Goal: Transaction & Acquisition: Purchase product/service

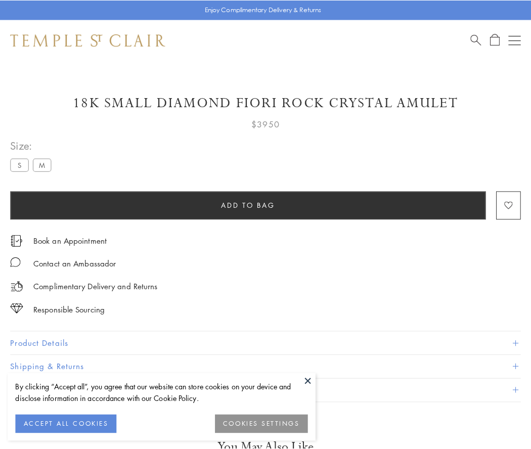
scroll to position [56, 0]
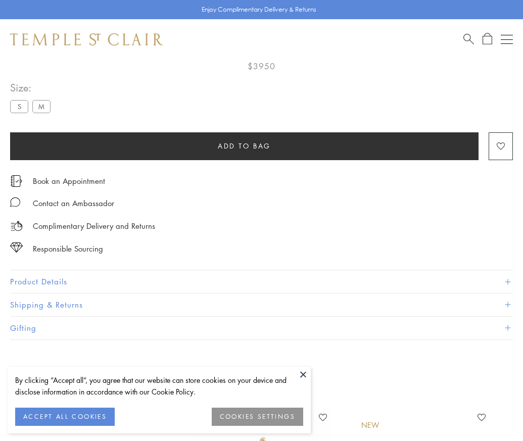
click at [244, 146] on span "Add to bag" at bounding box center [244, 146] width 53 height 11
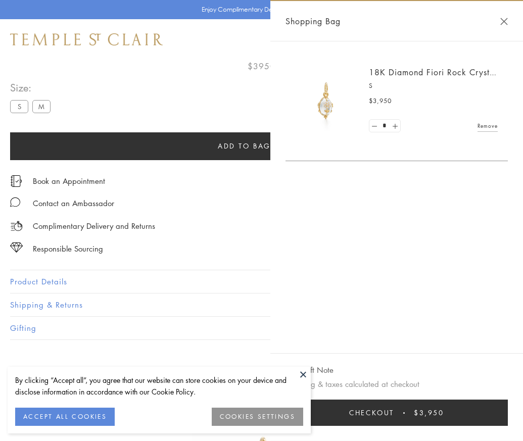
click at [506, 421] on button "Checkout $3,950" at bounding box center [397, 413] width 222 height 26
